Goal: Find specific page/section: Find specific page/section

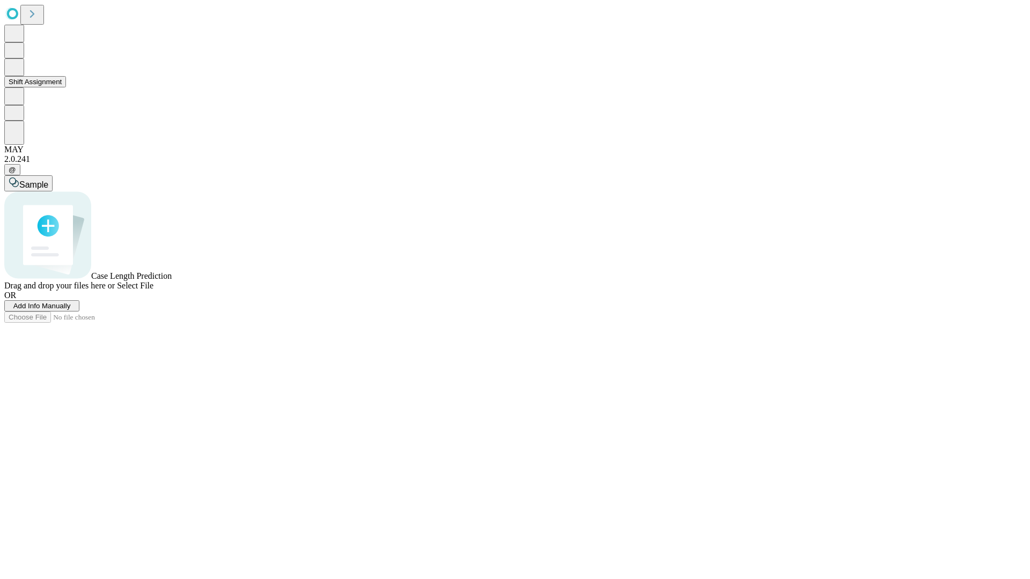
click at [66, 87] on button "Shift Assignment" at bounding box center [35, 81] width 62 height 11
